Goal: Book appointment/travel/reservation

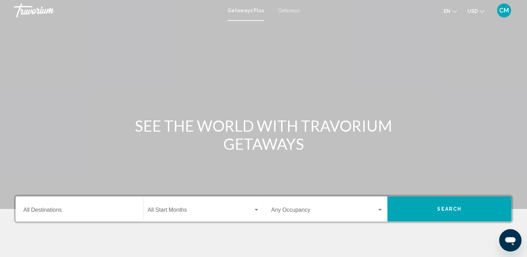
click at [291, 9] on span "Getaways" at bounding box center [289, 11] width 22 height 6
click at [94, 209] on input "Destination All Destinations" at bounding box center [79, 211] width 112 height 6
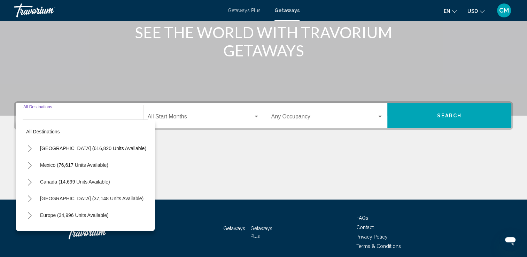
scroll to position [121, 0]
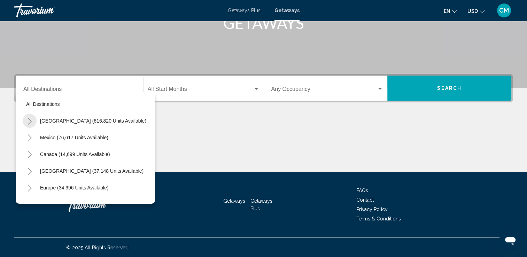
click at [30, 121] on icon "Toggle United States (616,820 units available)" at bounding box center [29, 121] width 5 height 7
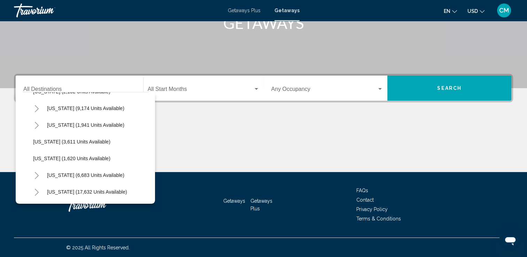
scroll to position [436, 0]
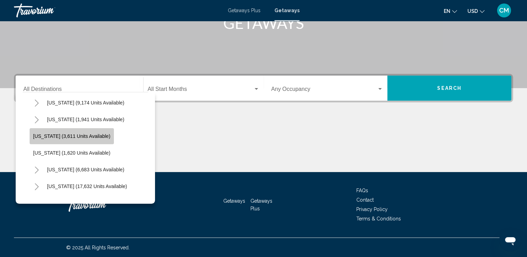
click at [88, 139] on button "New Jersey (3,611 units available)" at bounding box center [72, 136] width 84 height 16
type input "**********"
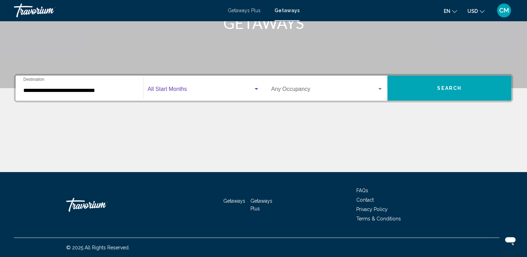
click at [249, 92] on span "Search widget" at bounding box center [201, 90] width 106 height 6
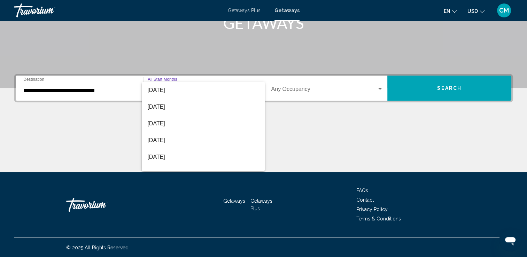
scroll to position [98, 0]
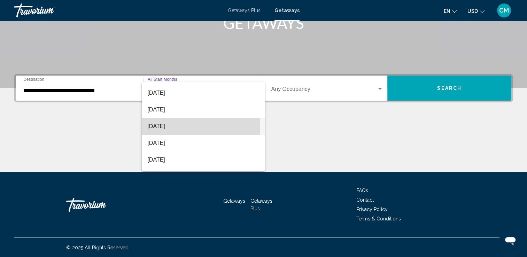
click at [180, 126] on span "[DATE]" at bounding box center [203, 126] width 112 height 17
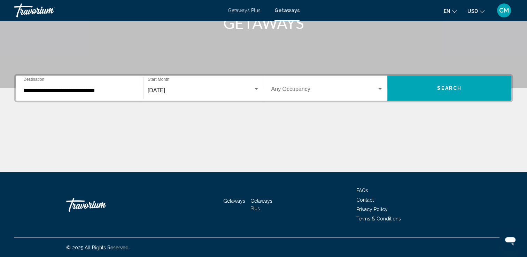
click at [317, 87] on div "Occupancy Any Occupancy" at bounding box center [328, 88] width 112 height 22
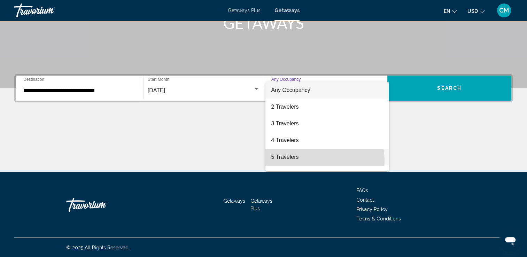
click at [312, 161] on span "5 Travelers" at bounding box center [327, 157] width 112 height 17
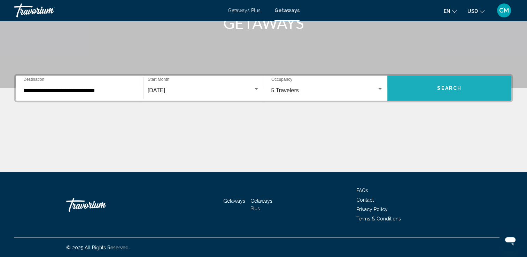
click at [462, 92] on button "Search" at bounding box center [450, 88] width 124 height 25
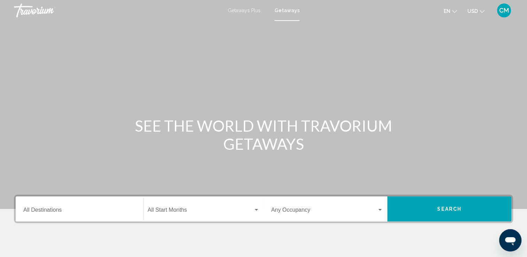
click at [31, 209] on input "Destination All Destinations" at bounding box center [79, 211] width 112 height 6
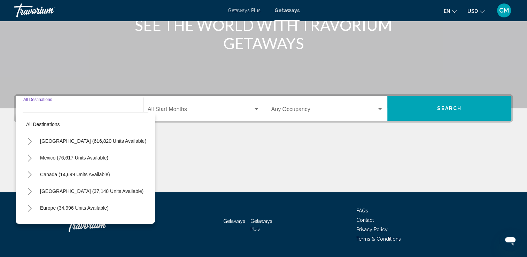
scroll to position [121, 0]
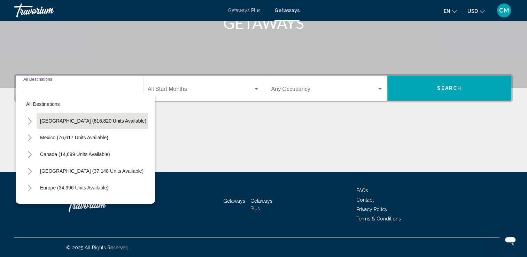
click at [49, 121] on span "United States (616,820 units available)" at bounding box center [93, 121] width 106 height 6
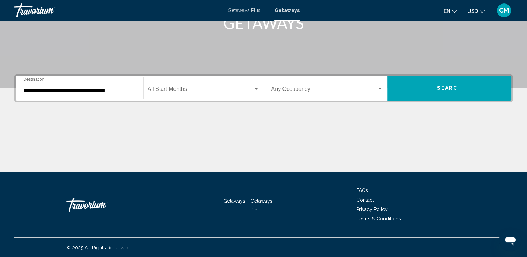
click at [56, 96] on div "**********" at bounding box center [79, 88] width 112 height 22
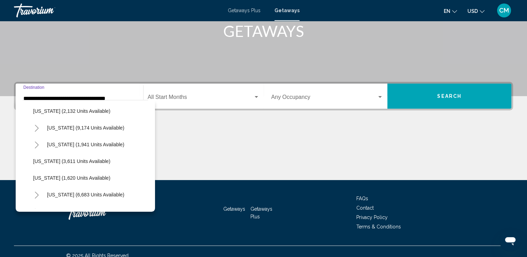
scroll to position [425, 0]
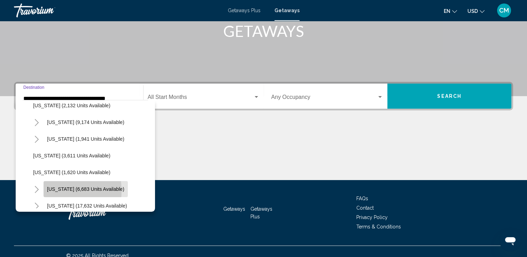
click at [50, 191] on span "New York (6,683 units available)" at bounding box center [85, 189] width 77 height 6
type input "**********"
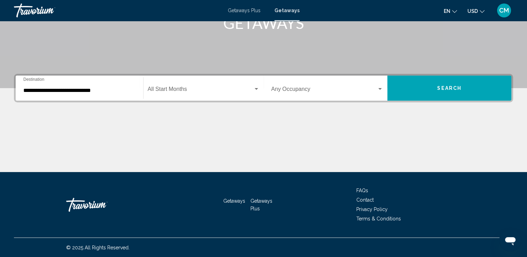
click at [230, 83] on div "Start Month All Start Months" at bounding box center [204, 88] width 112 height 22
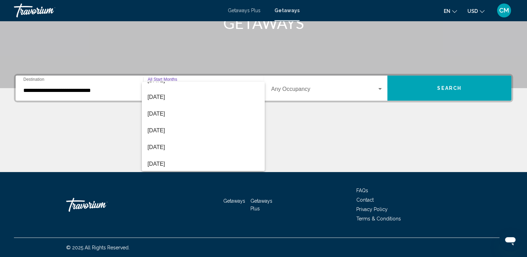
scroll to position [145, 0]
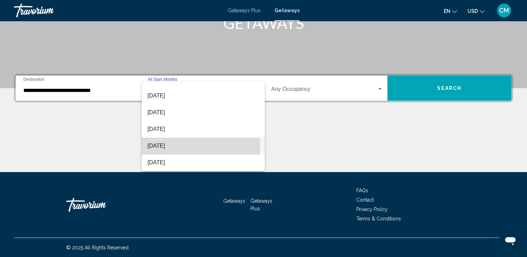
click at [163, 144] on span "[DATE]" at bounding box center [203, 146] width 112 height 17
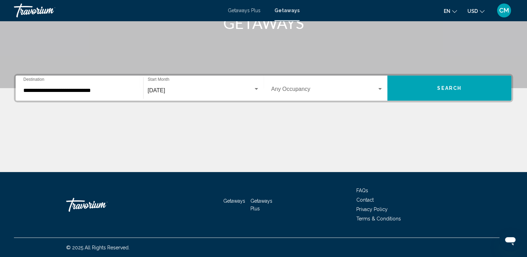
click at [352, 79] on div "Occupancy Any Occupancy" at bounding box center [328, 88] width 112 height 22
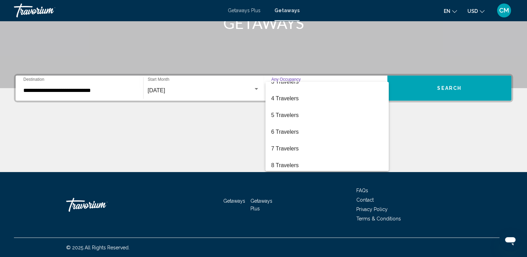
scroll to position [56, 0]
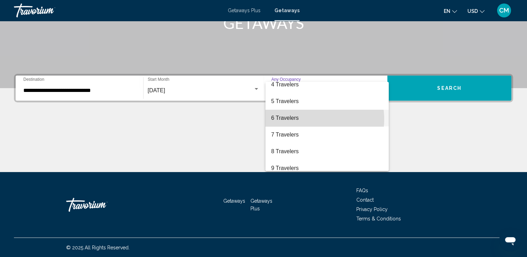
click at [308, 119] on span "6 Travelers" at bounding box center [327, 118] width 112 height 17
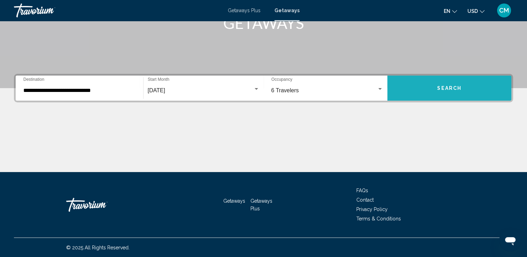
click at [465, 95] on button "Search" at bounding box center [450, 88] width 124 height 25
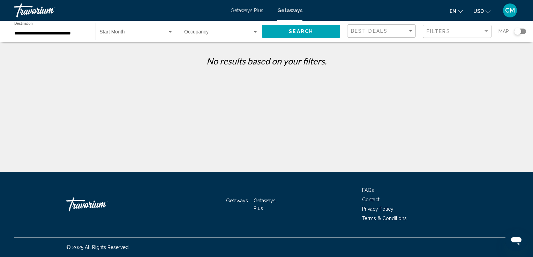
click at [66, 28] on div "**********" at bounding box center [51, 31] width 74 height 19
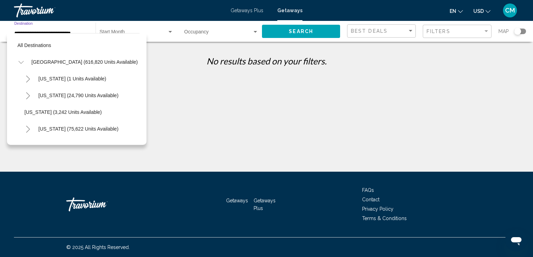
scroll to position [462, 0]
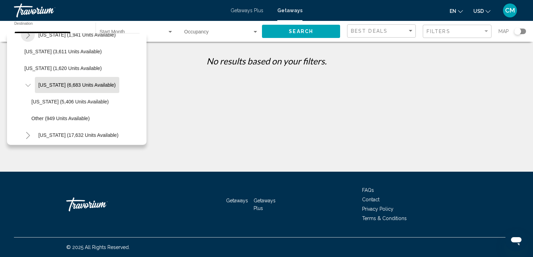
click at [28, 38] on icon "Toggle New Hampshire (1,941 units available)" at bounding box center [27, 35] width 5 height 7
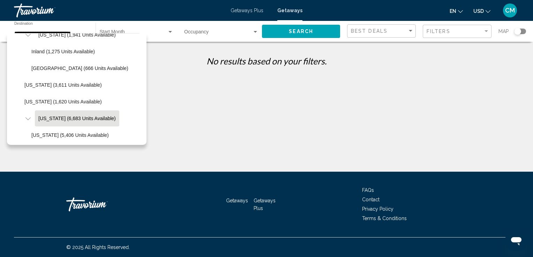
click at [159, 85] on div "**********" at bounding box center [266, 135] width 533 height 172
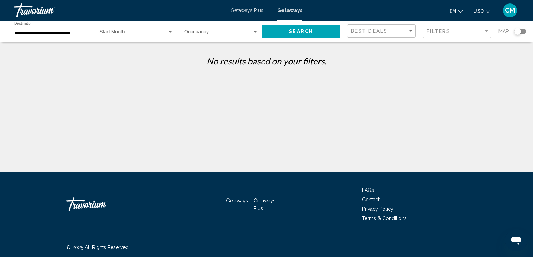
click at [30, 30] on div "**********" at bounding box center [51, 31] width 74 height 19
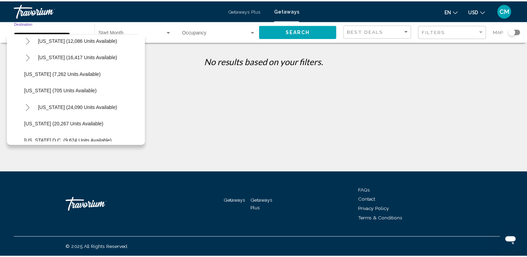
scroll to position [712, 0]
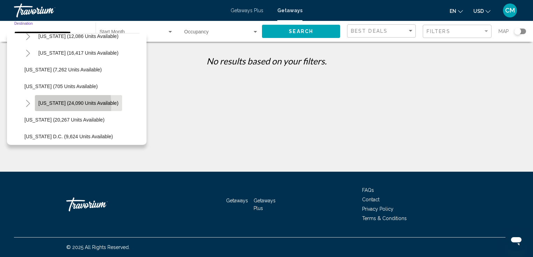
click at [36, 105] on button "Virginia (24,090 units available)" at bounding box center [78, 103] width 87 height 16
type input "**********"
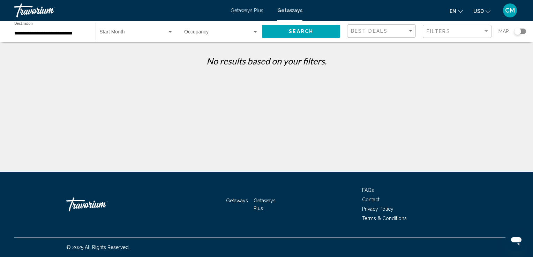
click at [148, 30] on div "Start Month All Start Months" at bounding box center [136, 31] width 74 height 19
click at [148, 30] on span "All Start Months" at bounding box center [136, 33] width 74 height 15
click at [172, 30] on div "Search widget" at bounding box center [170, 32] width 6 height 6
click at [172, 30] on span "All Start Months" at bounding box center [136, 33] width 74 height 15
click at [248, 31] on span "Search widget" at bounding box center [218, 34] width 68 height 6
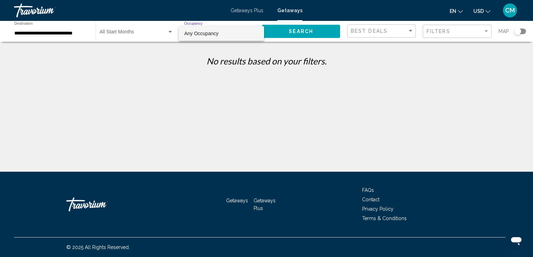
click at [312, 34] on div at bounding box center [266, 128] width 533 height 257
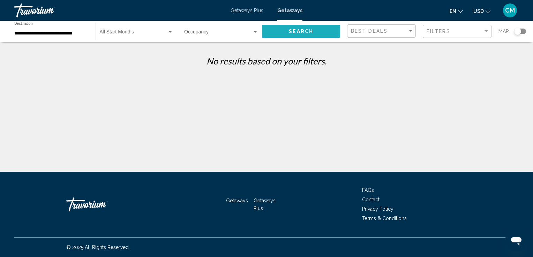
click at [313, 30] on button "Search" at bounding box center [301, 31] width 78 height 13
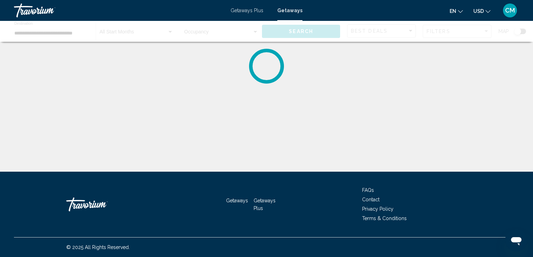
click at [313, 30] on div "Main content" at bounding box center [266, 31] width 533 height 21
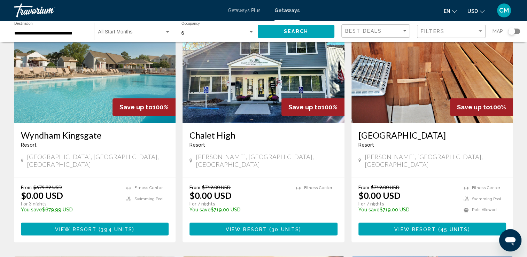
scroll to position [573, 0]
click at [396, 98] on img "Main content" at bounding box center [433, 68] width 162 height 112
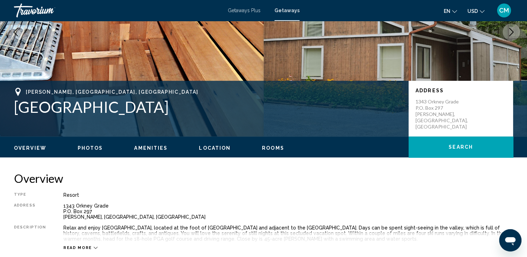
click at [81, 149] on span "Photos" at bounding box center [90, 148] width 25 height 6
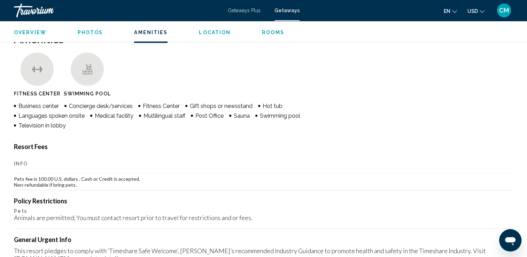
scroll to position [505, 0]
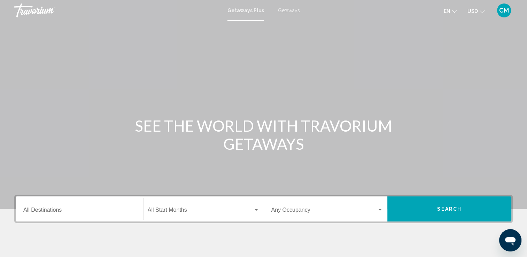
click at [44, 212] on input "Destination All Destinations" at bounding box center [79, 211] width 112 height 6
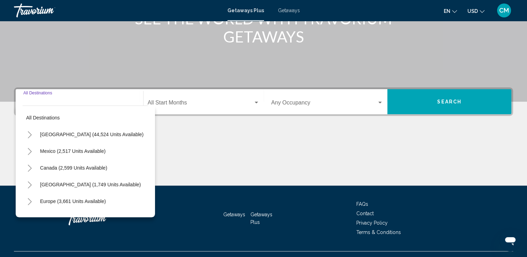
scroll to position [121, 0]
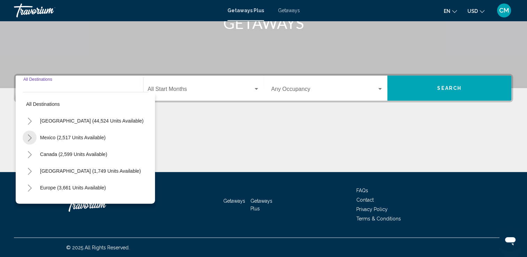
click at [31, 140] on icon "Toggle Mexico (2,517 units available)" at bounding box center [29, 138] width 5 height 7
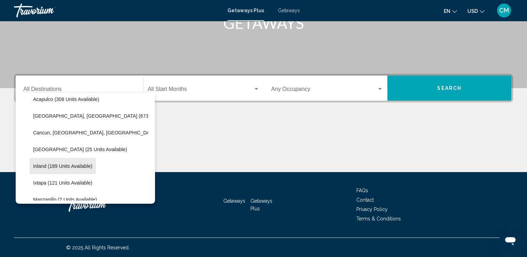
scroll to position [47, 0]
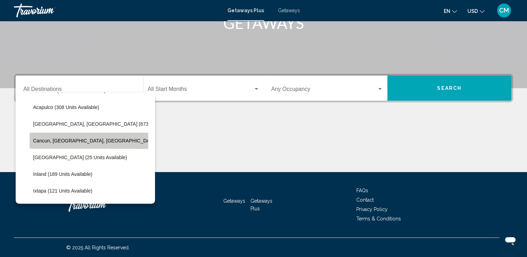
click at [42, 144] on button "Cancun, Cozumel, Riviera Maya (359 units available)" at bounding box center [118, 141] width 177 height 16
type input "**********"
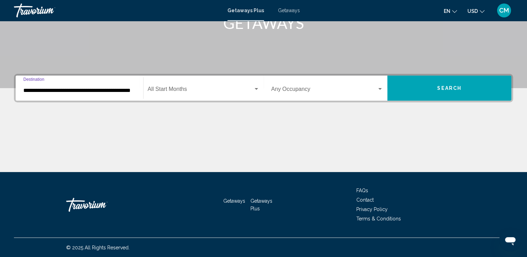
click at [192, 91] on span "Search widget" at bounding box center [201, 90] width 106 height 6
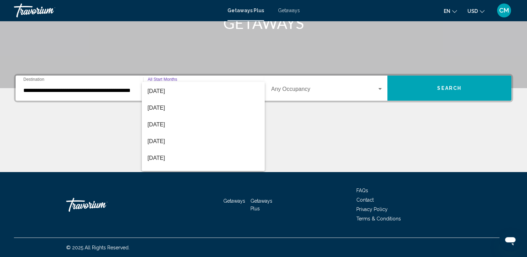
scroll to position [83, 0]
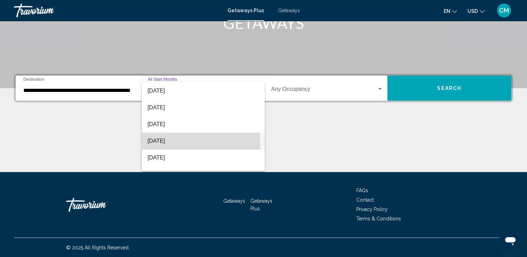
click at [160, 145] on span "[DATE]" at bounding box center [203, 141] width 112 height 17
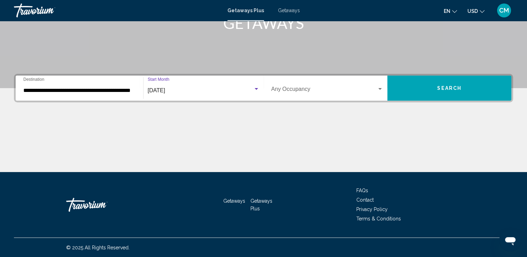
click at [309, 91] on span "Search widget" at bounding box center [325, 90] width 106 height 6
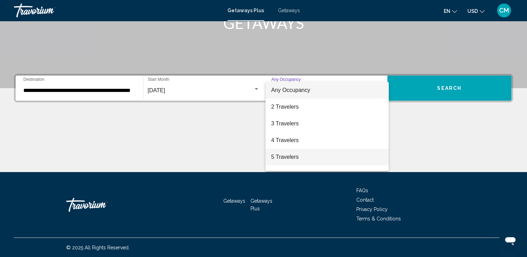
click at [280, 164] on span "5 Travelers" at bounding box center [327, 157] width 112 height 17
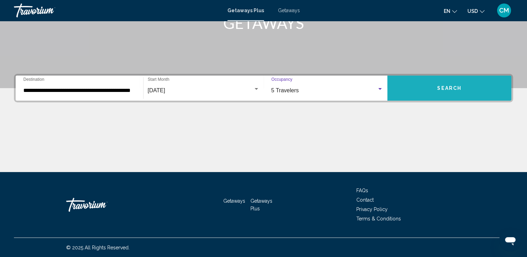
click at [442, 83] on button "Search" at bounding box center [450, 88] width 124 height 25
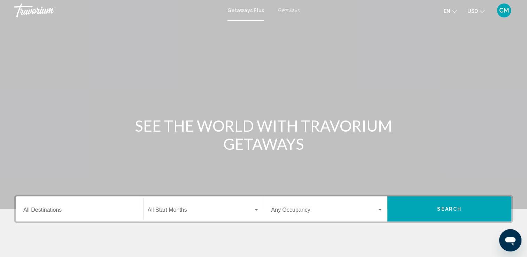
click at [284, 13] on link "Getaways" at bounding box center [289, 11] width 22 height 6
click at [75, 207] on div "Destination All Destinations" at bounding box center [79, 209] width 112 height 22
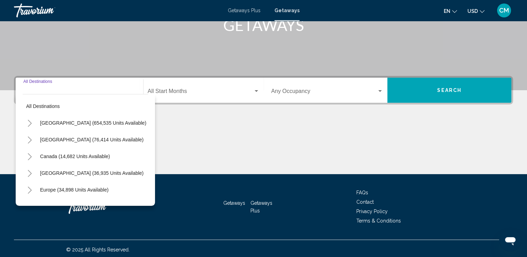
scroll to position [121, 0]
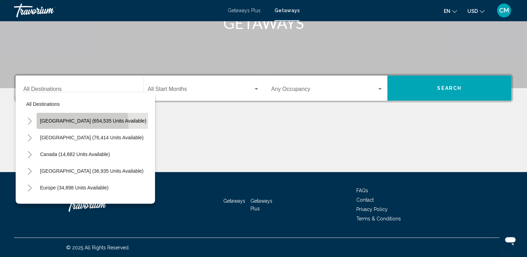
click at [56, 125] on button "[GEOGRAPHIC_DATA] (654,535 units available)" at bounding box center [93, 121] width 113 height 16
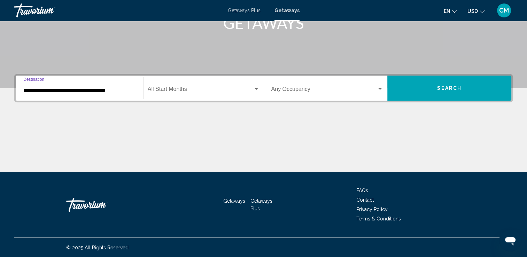
click at [84, 91] on input "**********" at bounding box center [79, 90] width 112 height 6
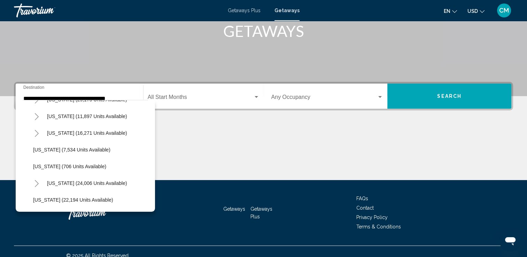
scroll to position [637, 0]
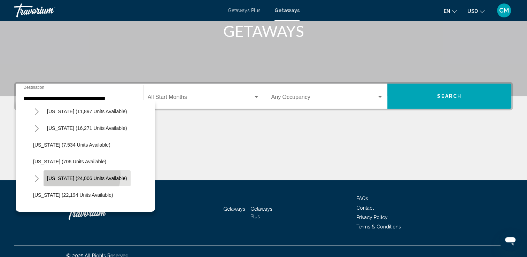
click at [65, 174] on button "[US_STATE] (24,006 units available)" at bounding box center [87, 178] width 87 height 16
type input "**********"
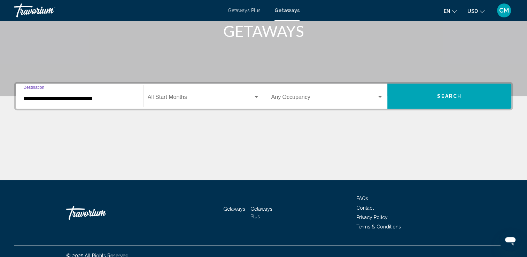
scroll to position [121, 0]
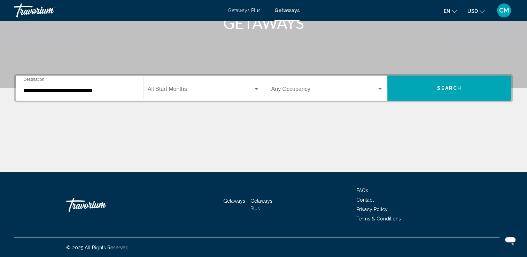
click at [202, 84] on div "Start Month All Start Months" at bounding box center [204, 88] width 112 height 22
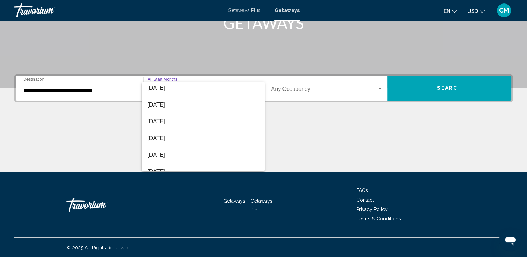
scroll to position [42, 0]
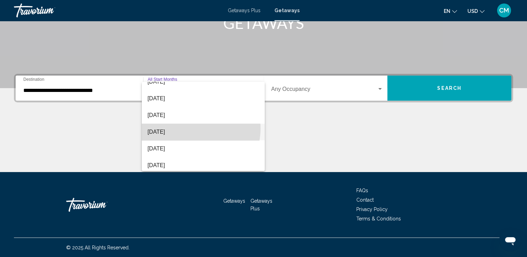
click at [189, 128] on span "[DATE]" at bounding box center [203, 132] width 112 height 17
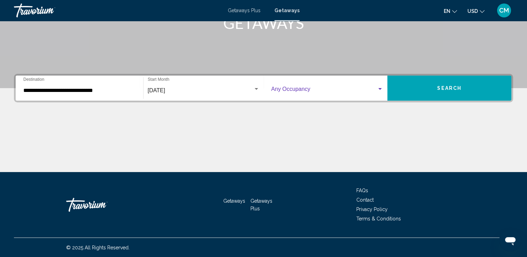
click at [293, 91] on span "Search widget" at bounding box center [325, 90] width 106 height 6
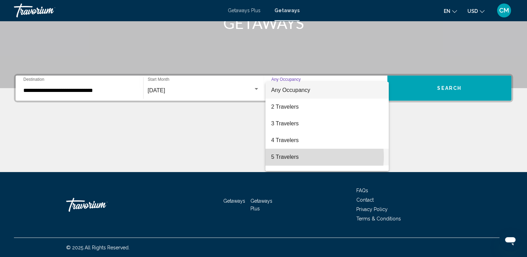
click at [305, 157] on span "5 Travelers" at bounding box center [327, 157] width 112 height 17
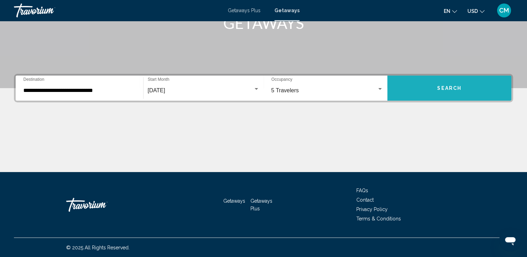
click at [436, 85] on button "Search" at bounding box center [450, 88] width 124 height 25
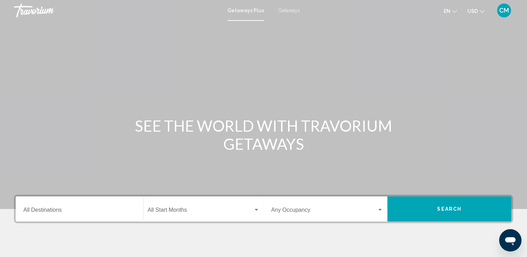
click at [296, 11] on span "Getaways" at bounding box center [289, 11] width 22 height 6
click at [100, 206] on div "Destination All Destinations" at bounding box center [79, 209] width 112 height 22
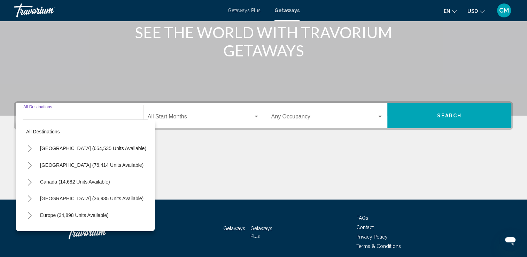
scroll to position [121, 0]
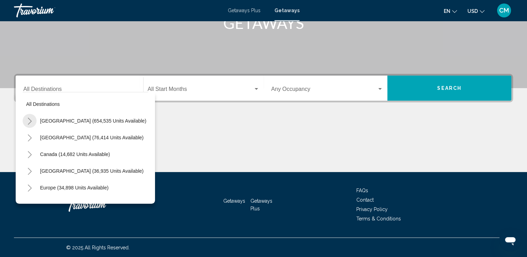
click at [27, 120] on icon "Toggle United States (654,535 units available)" at bounding box center [29, 121] width 5 height 7
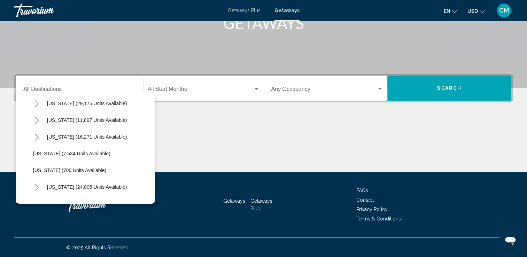
scroll to position [623, 0]
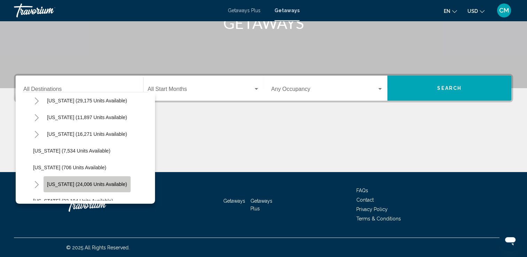
click at [107, 183] on span "[US_STATE] (24,006 units available)" at bounding box center [87, 185] width 80 height 6
type input "**********"
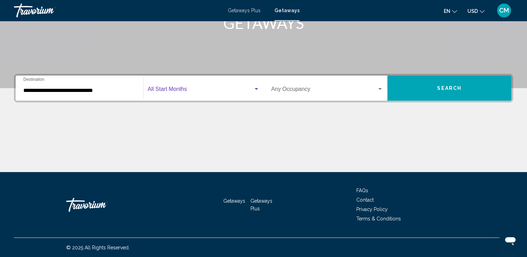
click at [221, 89] on span "Search widget" at bounding box center [201, 90] width 106 height 6
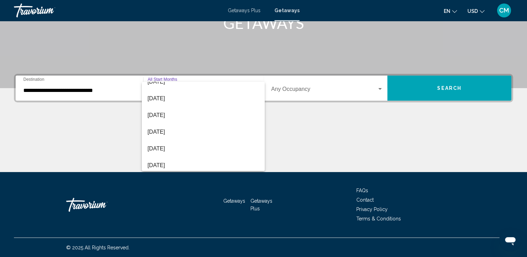
scroll to position [56, 0]
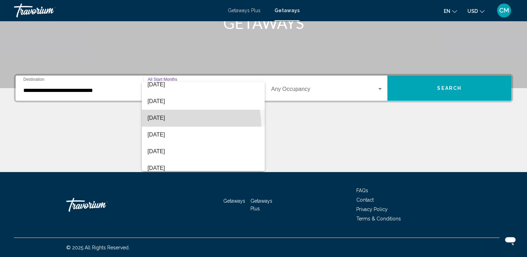
click at [184, 125] on span "[DATE]" at bounding box center [203, 118] width 112 height 17
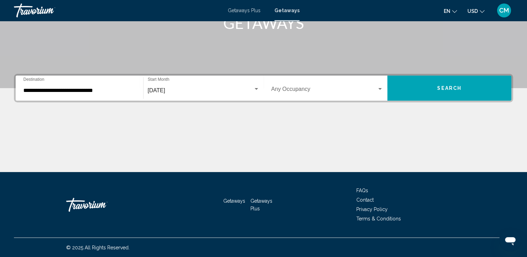
click at [328, 84] on div "Occupancy Any Occupancy" at bounding box center [328, 88] width 112 height 22
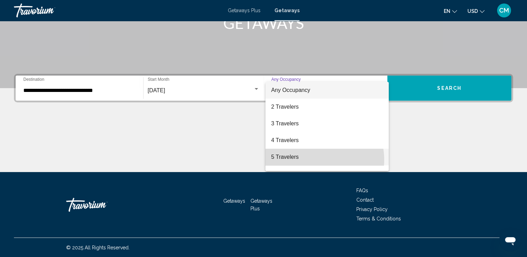
click at [317, 160] on span "5 Travelers" at bounding box center [327, 157] width 112 height 17
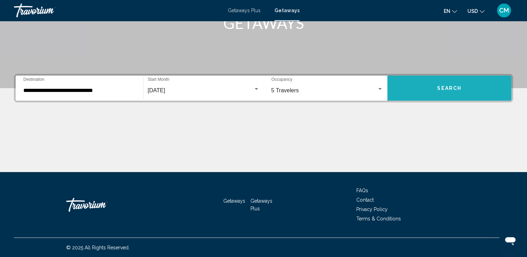
click at [443, 83] on button "Search" at bounding box center [450, 88] width 124 height 25
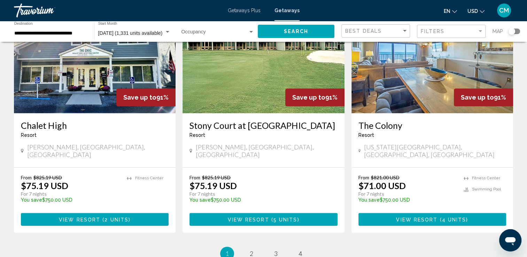
scroll to position [899, 0]
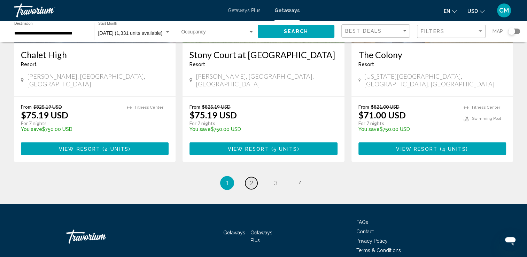
click at [253, 179] on span "2" at bounding box center [251, 183] width 3 height 8
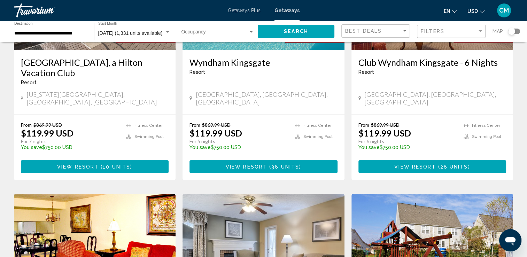
scroll to position [134, 0]
